Goal: Communication & Community: Answer question/provide support

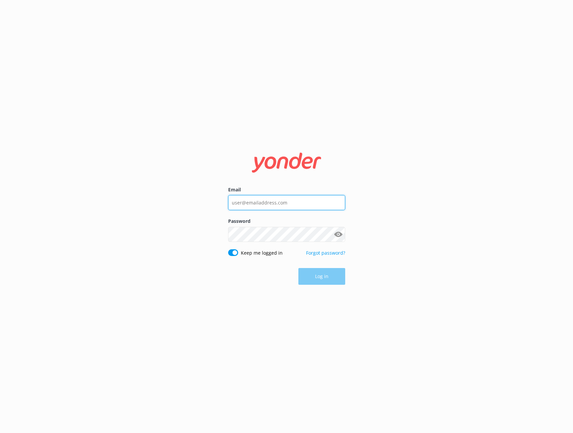
type input "tiffany@speedboatadventures.com"
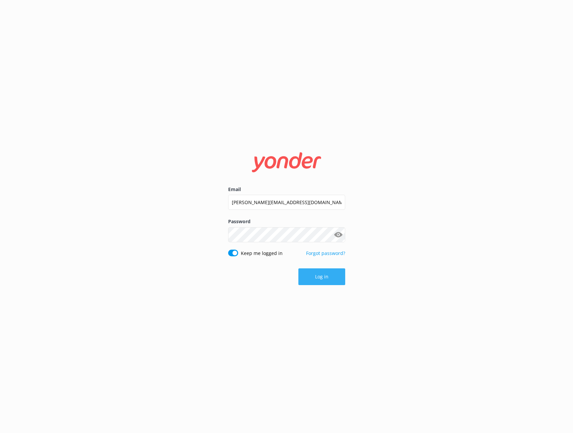
click at [333, 274] on div "Log in" at bounding box center [286, 276] width 117 height 17
click at [331, 275] on button "Log in" at bounding box center [322, 276] width 47 height 17
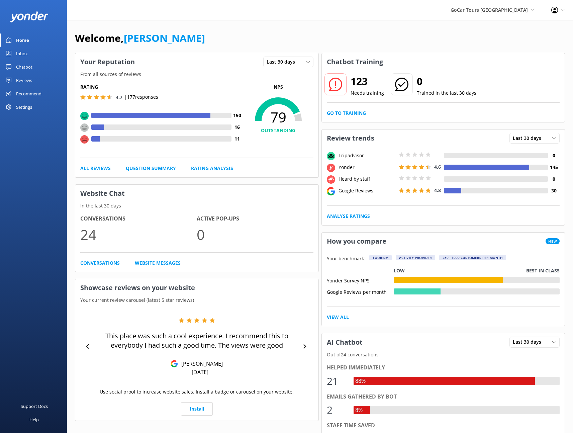
scroll to position [1, 0]
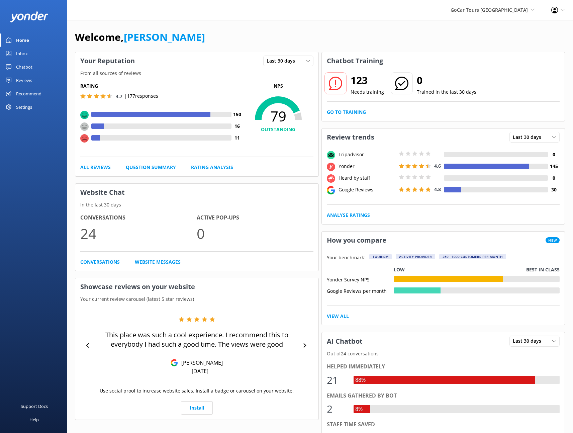
click at [21, 83] on div "Reviews" at bounding box center [24, 80] width 16 height 13
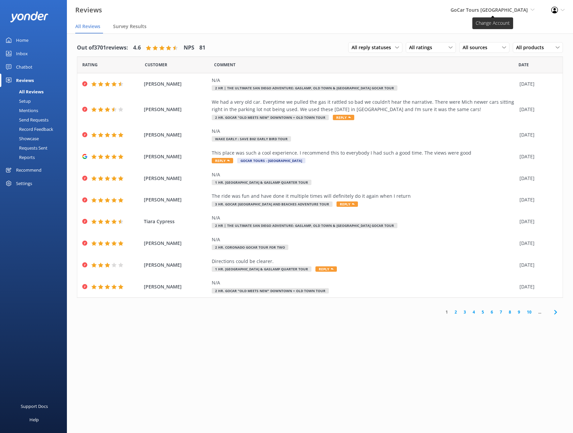
click at [521, 11] on span "GoCar Tours [GEOGRAPHIC_DATA]" at bounding box center [489, 10] width 77 height 6
click at [509, 44] on link "GoCar Tours [GEOGRAPHIC_DATA]" at bounding box center [510, 54] width 67 height 22
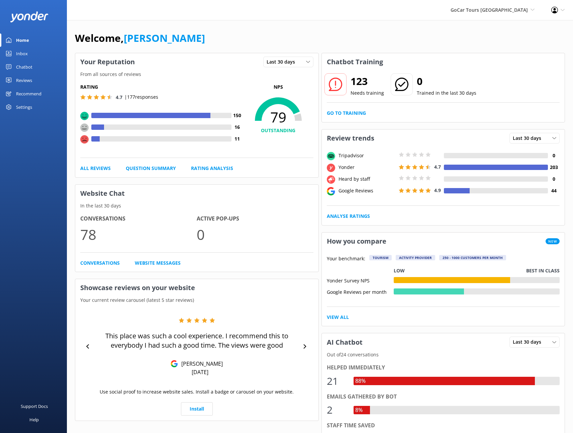
click at [30, 82] on div "Reviews" at bounding box center [24, 80] width 16 height 13
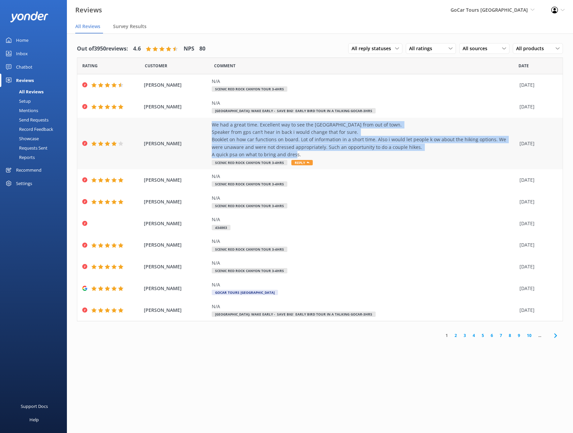
drag, startPoint x: 209, startPoint y: 124, endPoint x: 302, endPoint y: 156, distance: 97.9
click at [302, 156] on div "Kathryn Welch We had a great time. Excellent way to see the Red rock canyon fro…" at bounding box center [320, 144] width 486 height 52
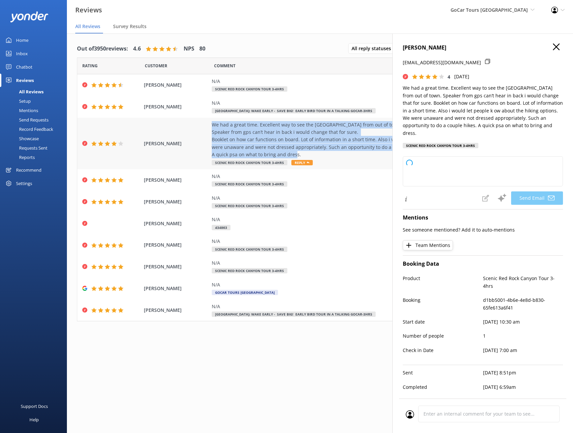
copy div "We had a great time. Excellent way to see the [GEOGRAPHIC_DATA] from out of tow…"
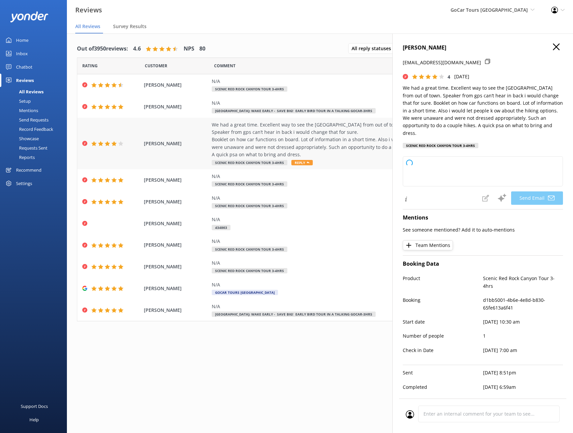
click at [279, 148] on div "We had a great time. Excellent way to see the [GEOGRAPHIC_DATA] from out of tow…" at bounding box center [364, 139] width 305 height 37
type textarea "Thank you so much for your thoughtful feedback, Kathryn! We're glad you enjoyed…"
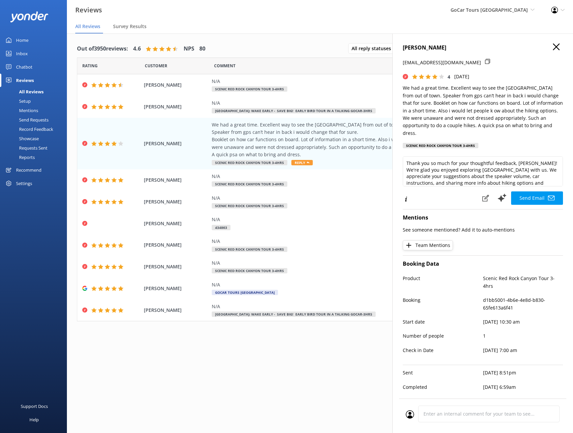
click at [551, 51] on h4 "[PERSON_NAME]" at bounding box center [483, 48] width 160 height 9
click at [557, 49] on icon "button" at bounding box center [556, 47] width 7 height 7
